Goal: Task Accomplishment & Management: Use online tool/utility

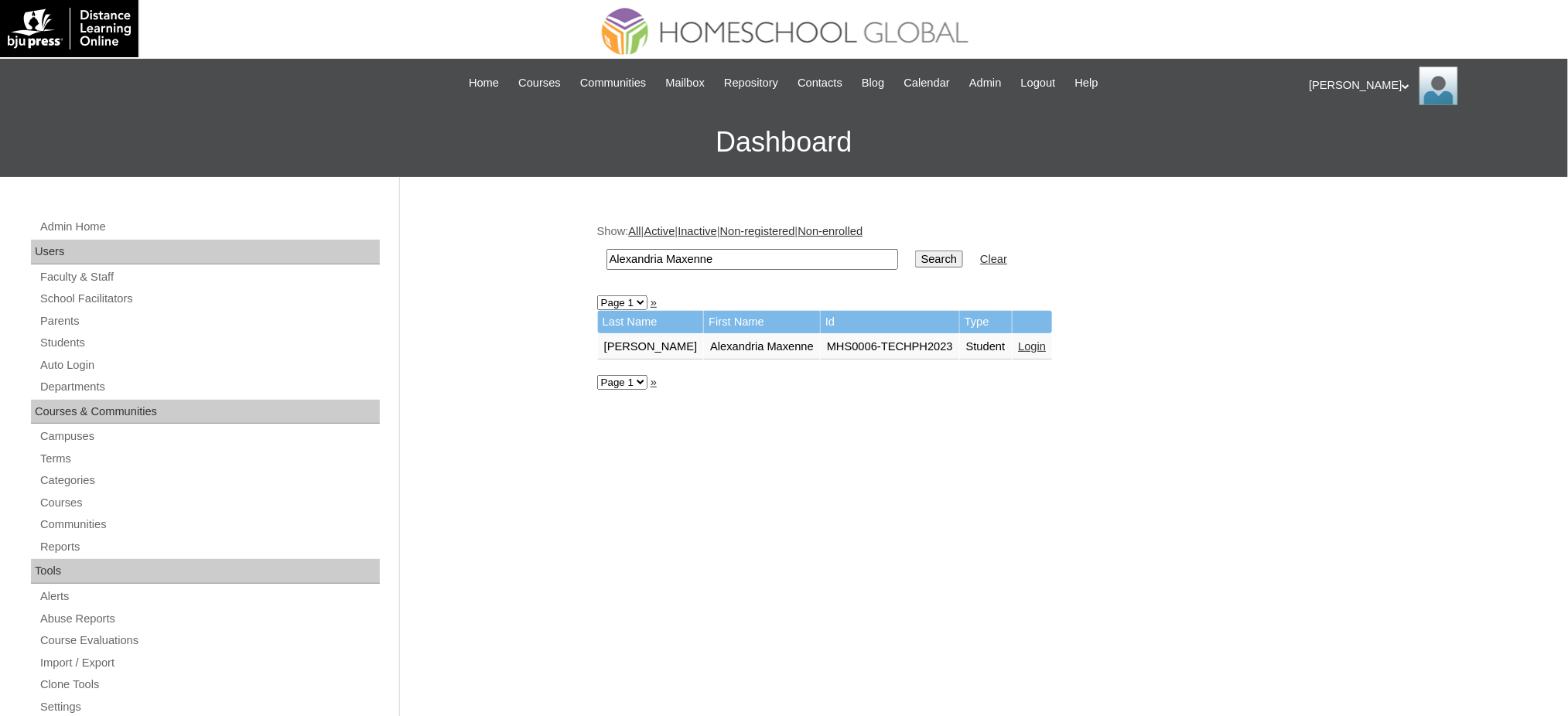
click at [1018, 342] on link "Login" at bounding box center [1032, 346] width 28 height 12
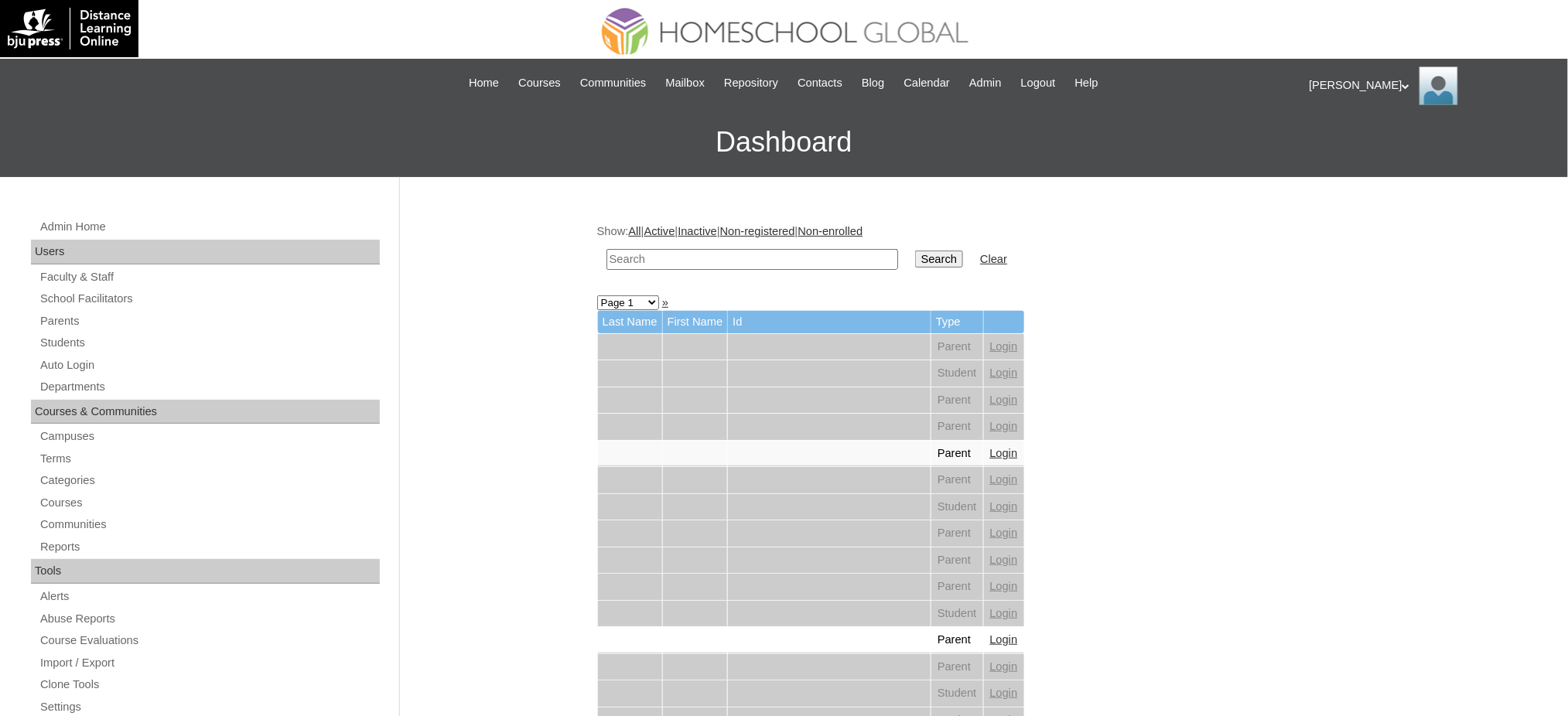
click at [780, 260] on input "text" at bounding box center [752, 259] width 292 height 20
paste input "Jethro Seth"
type input "Jethro Seth"
click at [915, 260] on input "Search" at bounding box center [939, 259] width 48 height 17
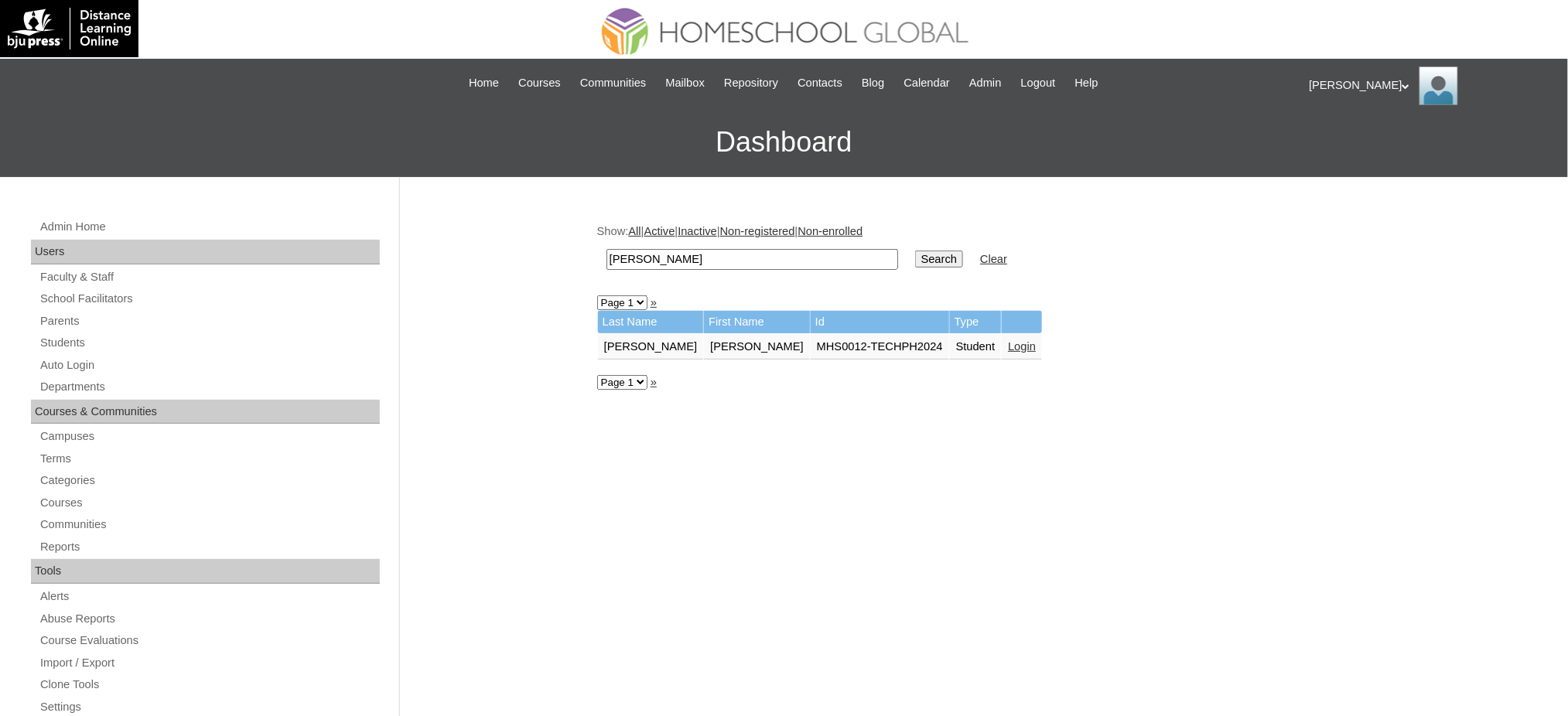
click at [767, 257] on input "[PERSON_NAME]" at bounding box center [752, 259] width 292 height 20
click at [767, 257] on input "Jethro Seth" at bounding box center [752, 259] width 292 height 20
paste input "[PERSON_NAME]"
type input "[PERSON_NAME]"
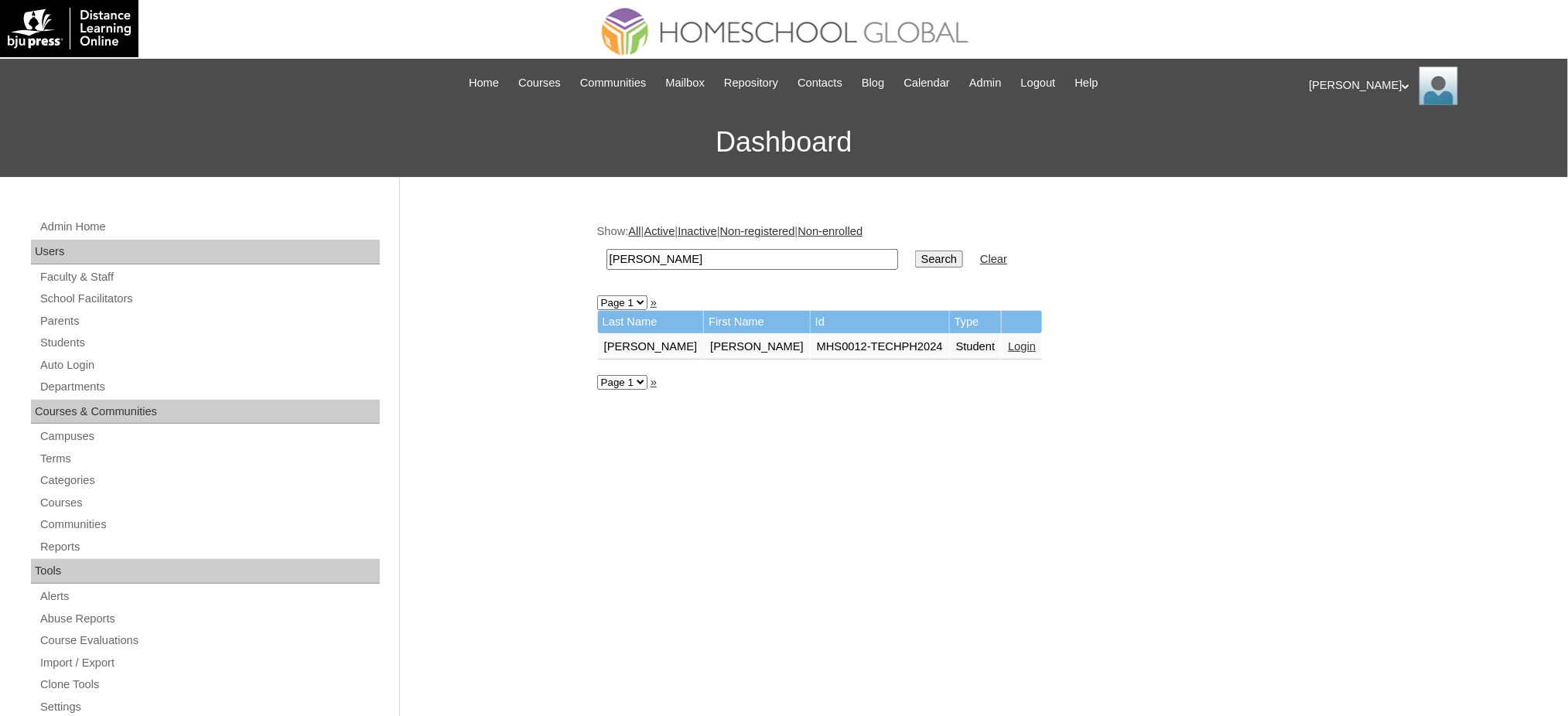
click at [915, 260] on input "Search" at bounding box center [939, 259] width 48 height 17
click at [1008, 343] on link "Login" at bounding box center [1022, 346] width 28 height 12
